Goal: Use online tool/utility: Utilize a website feature to perform a specific function

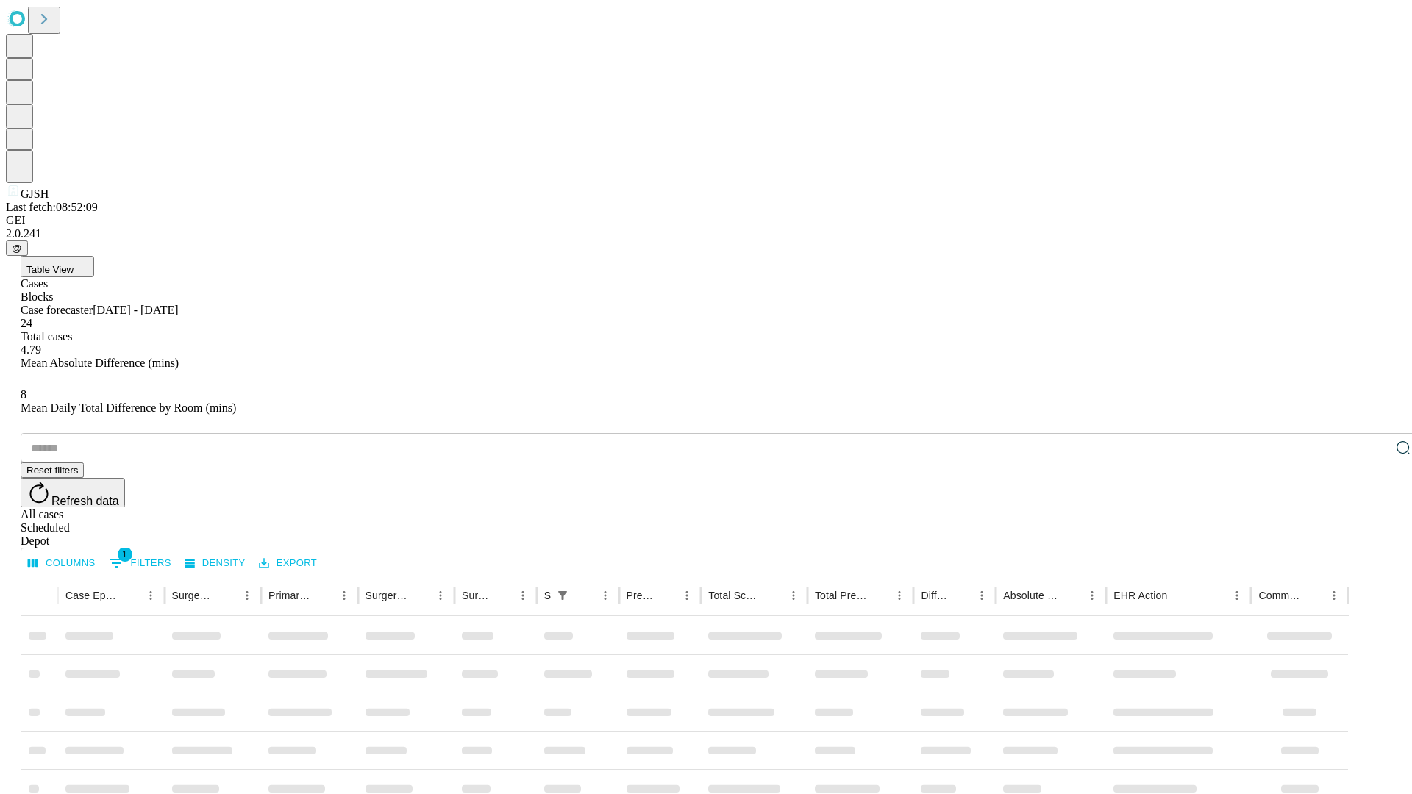
click at [74, 264] on span "Table View" at bounding box center [49, 269] width 47 height 11
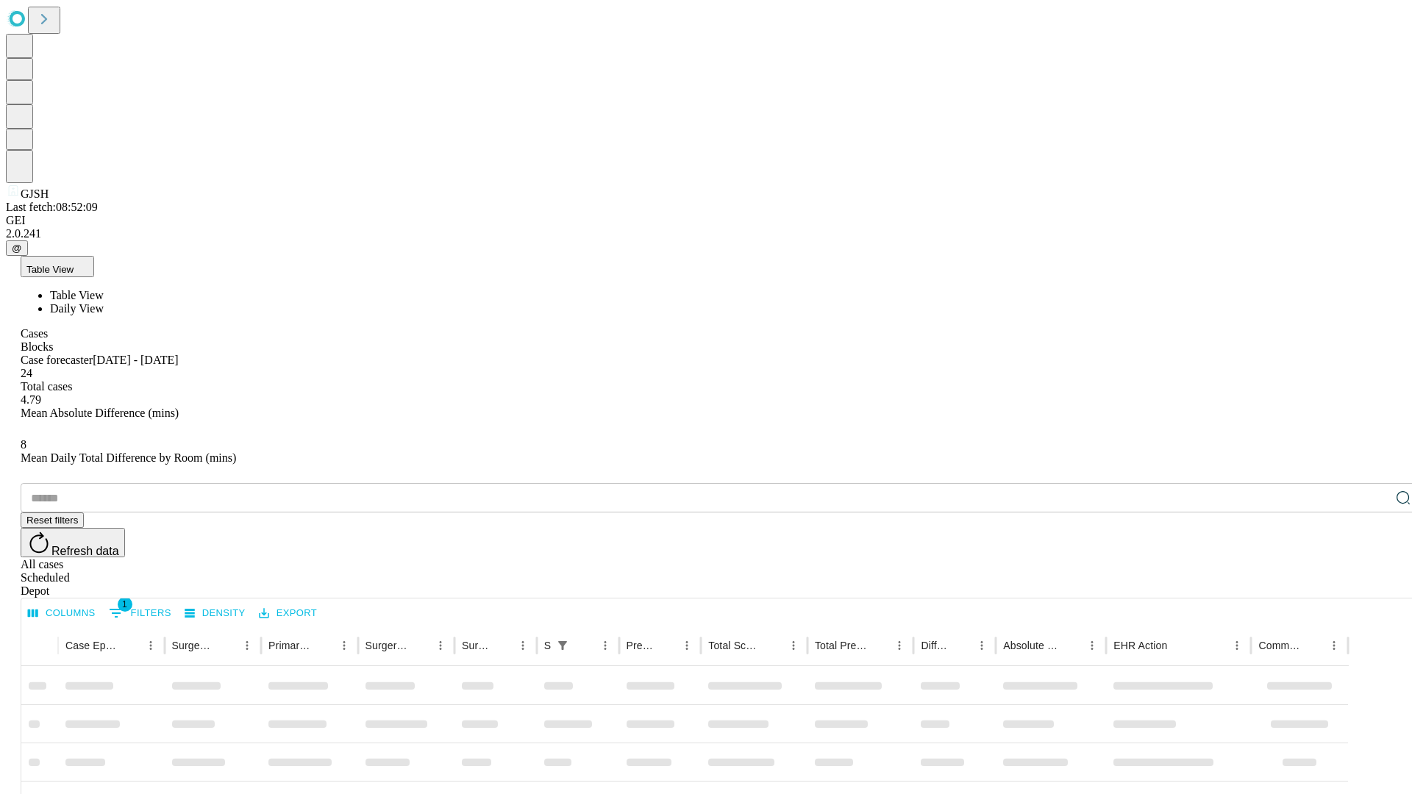
click at [104, 302] on span "Daily View" at bounding box center [77, 308] width 54 height 13
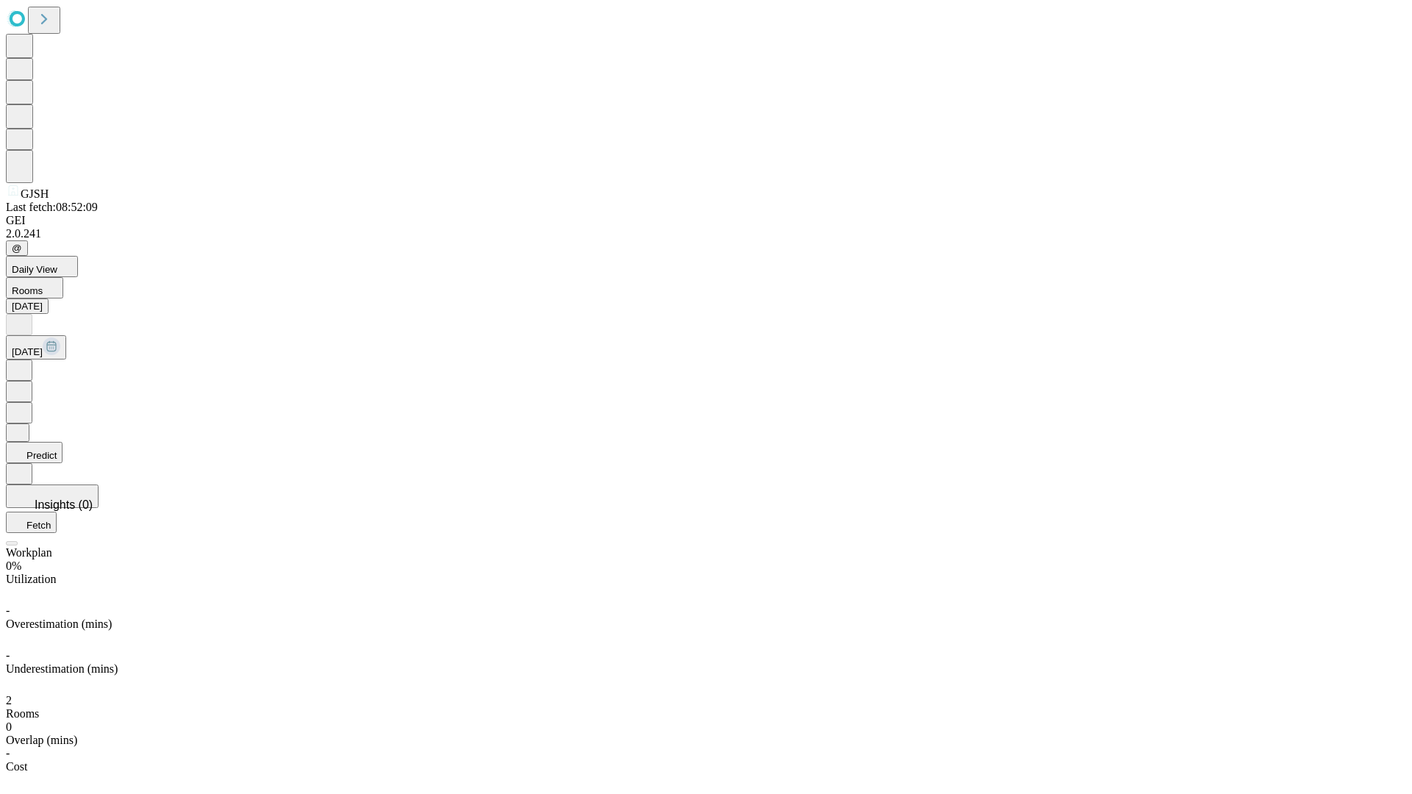
click at [63, 442] on button "Predict" at bounding box center [34, 452] width 57 height 21
